Goal: Find contact information: Find contact information

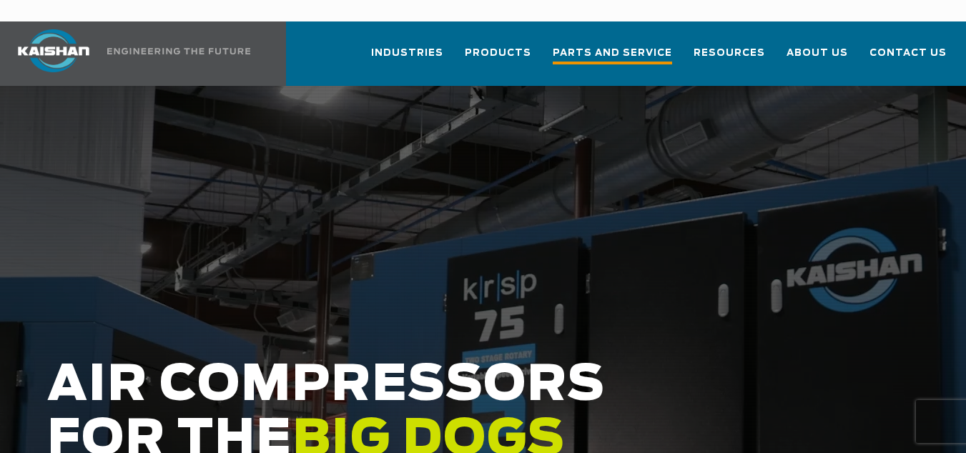
click at [625, 45] on span "Parts and Service" at bounding box center [612, 54] width 119 height 19
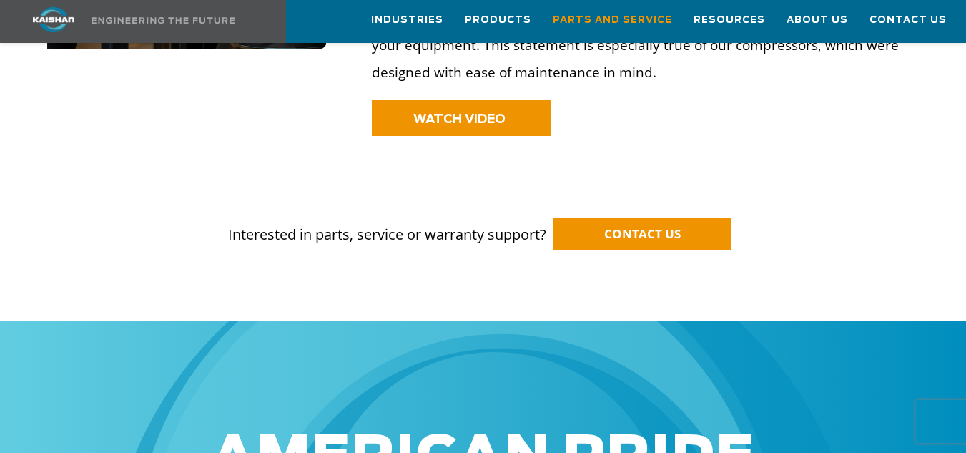
scroll to position [1144, 0]
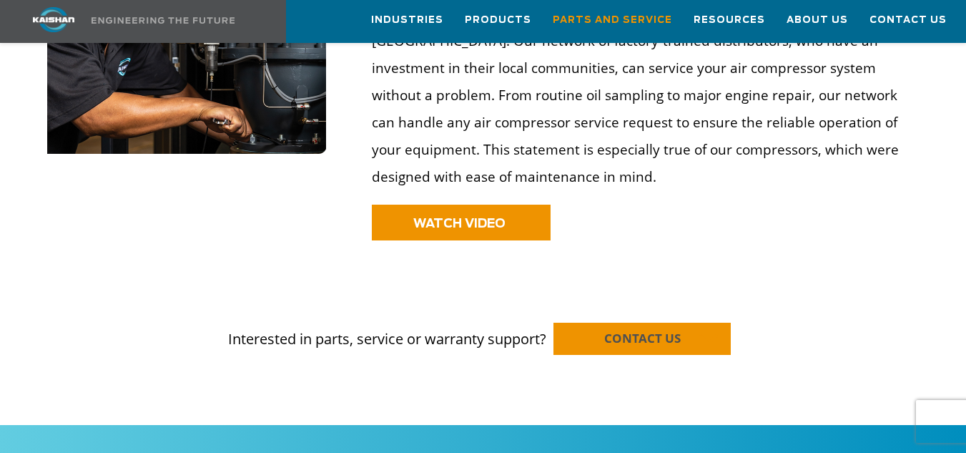
click at [617, 330] on span "CONTACT US" at bounding box center [642, 338] width 76 height 16
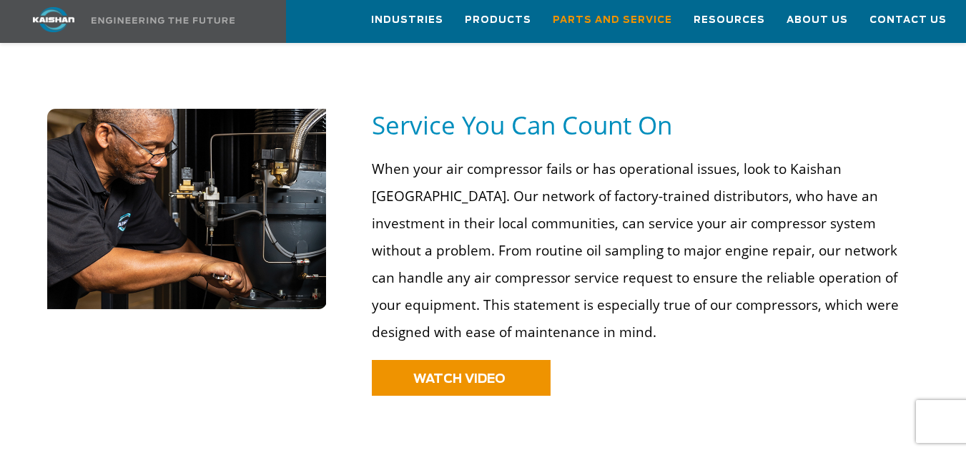
scroll to position [929, 0]
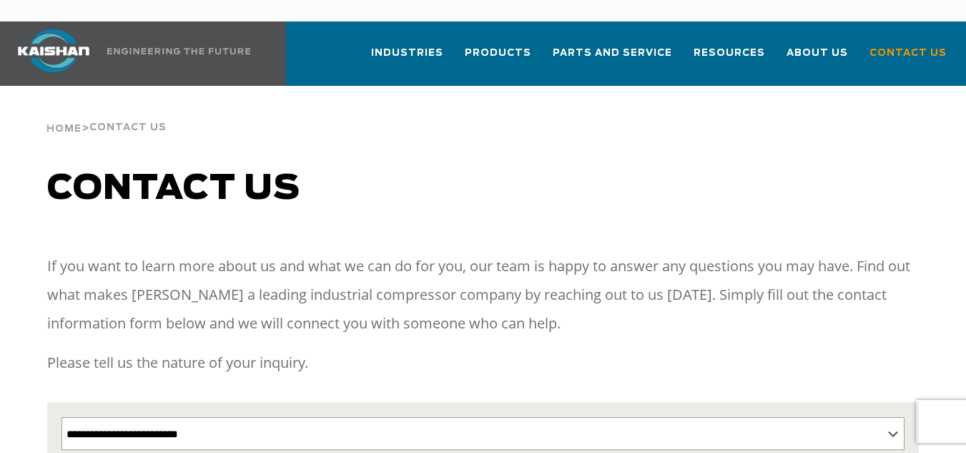
select select "**********"
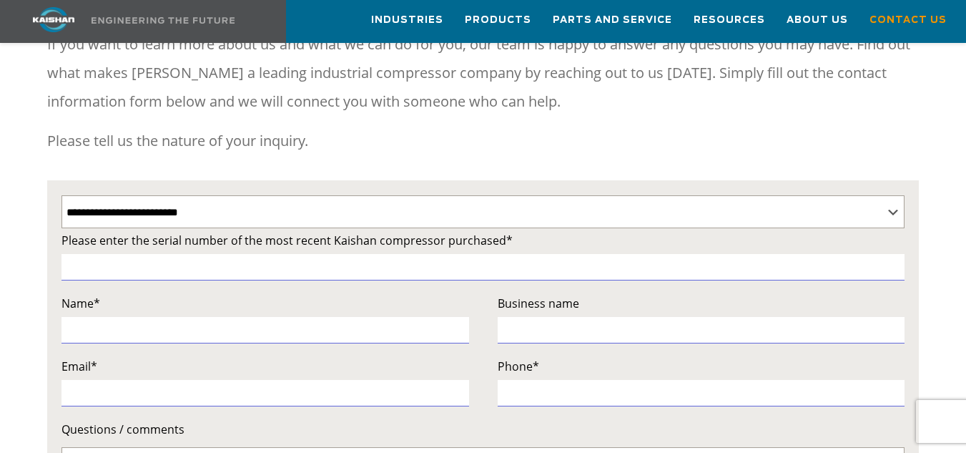
scroll to position [143, 0]
